Goal: Task Accomplishment & Management: Manage account settings

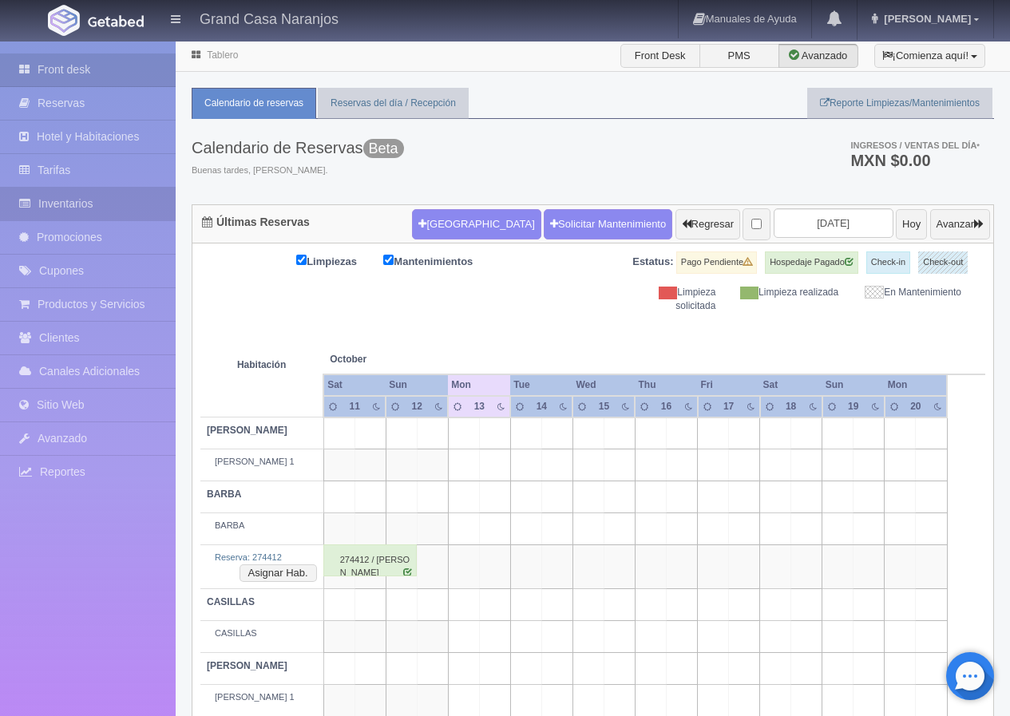
click at [125, 208] on link "Inventarios" at bounding box center [88, 204] width 176 height 33
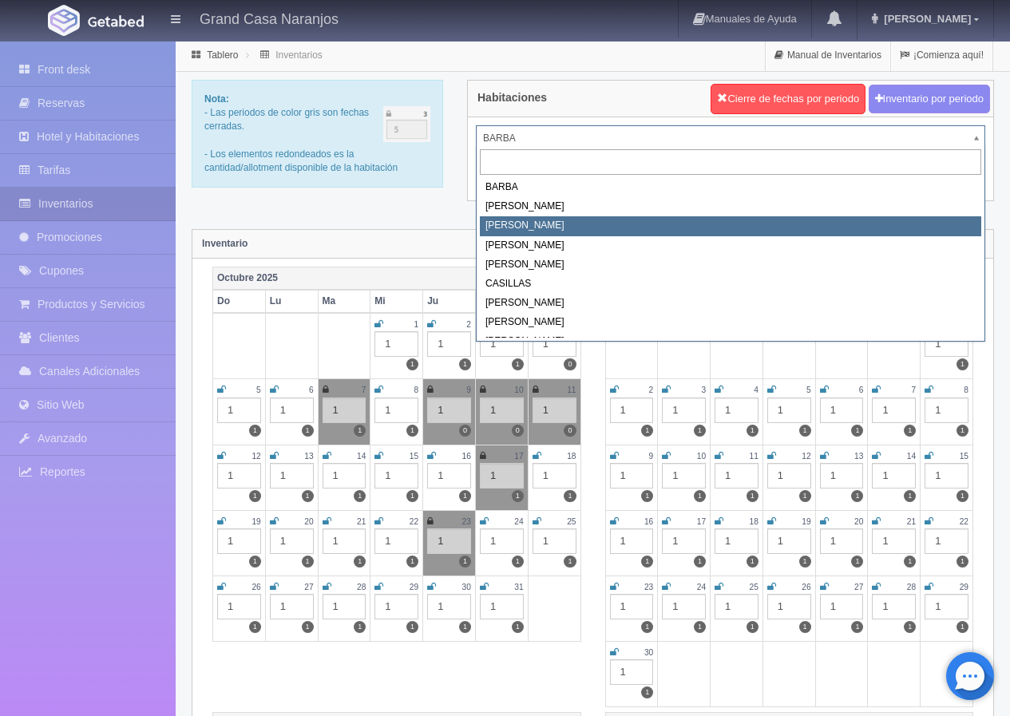
select select "2062"
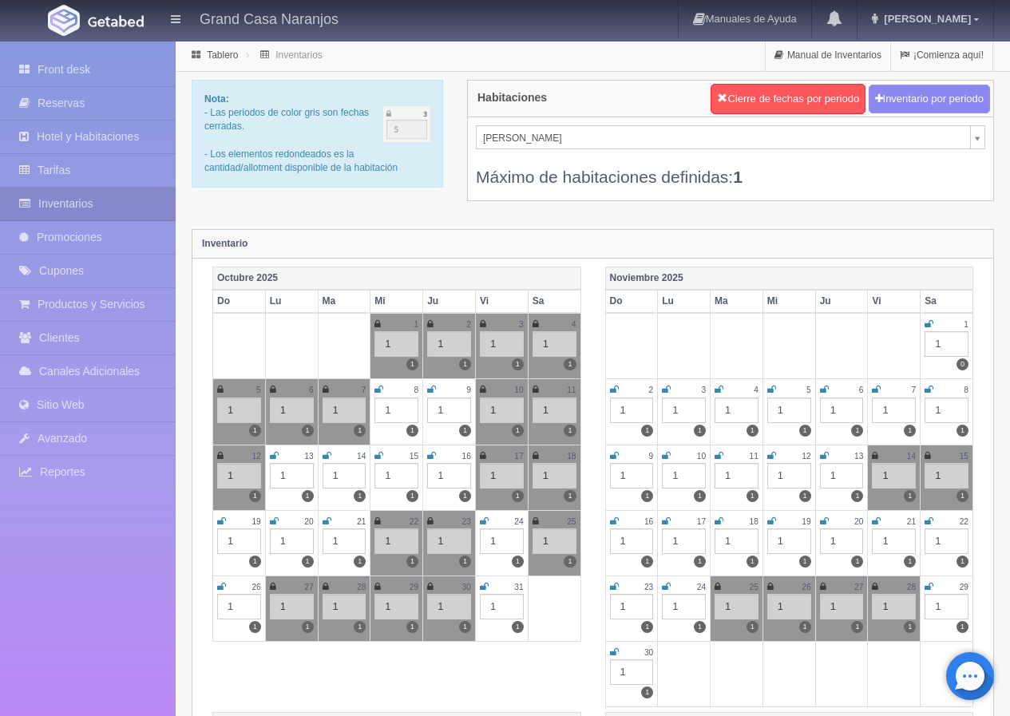
click at [275, 457] on icon at bounding box center [274, 456] width 9 height 10
click at [327, 453] on icon at bounding box center [326, 456] width 9 height 10
